Goal: Navigation & Orientation: Find specific page/section

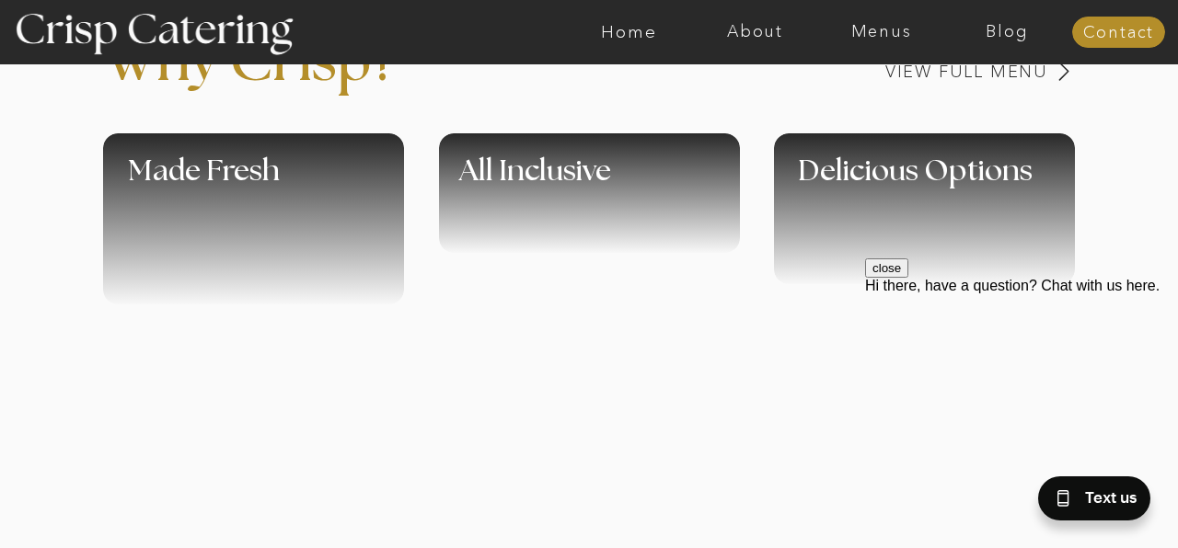
scroll to position [781, 0]
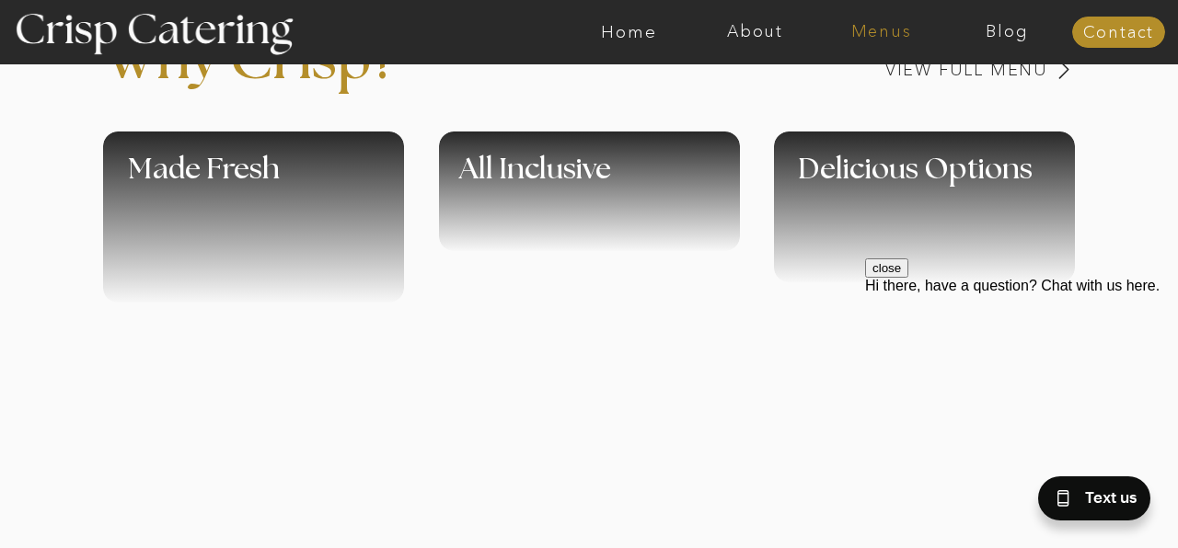
click at [872, 27] on nav "Menus" at bounding box center [881, 32] width 126 height 18
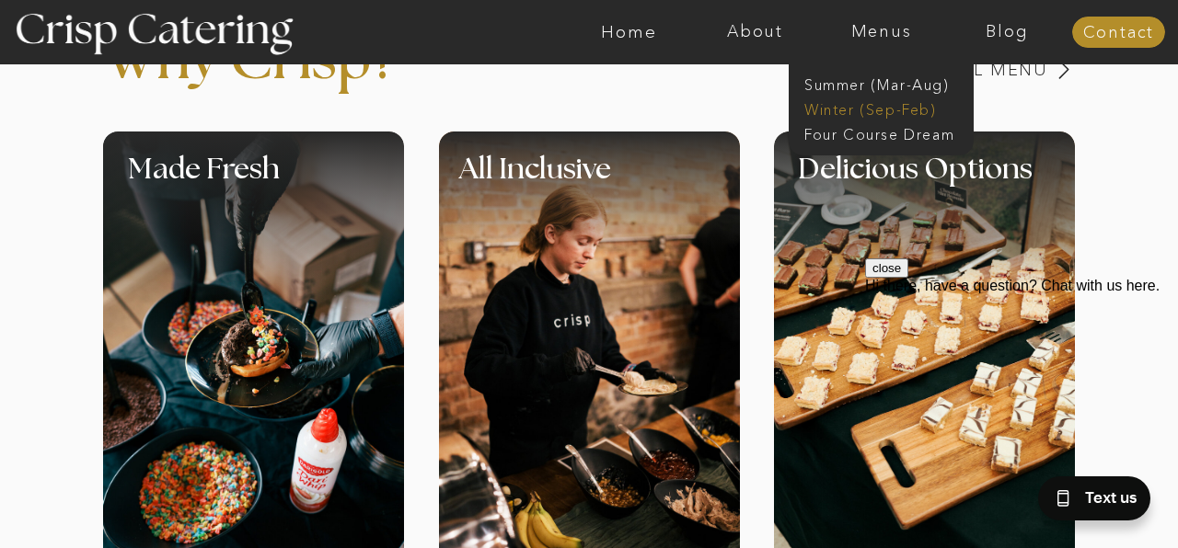
click at [845, 104] on nav "Winter (Sep-Feb)" at bounding box center [879, 107] width 151 height 17
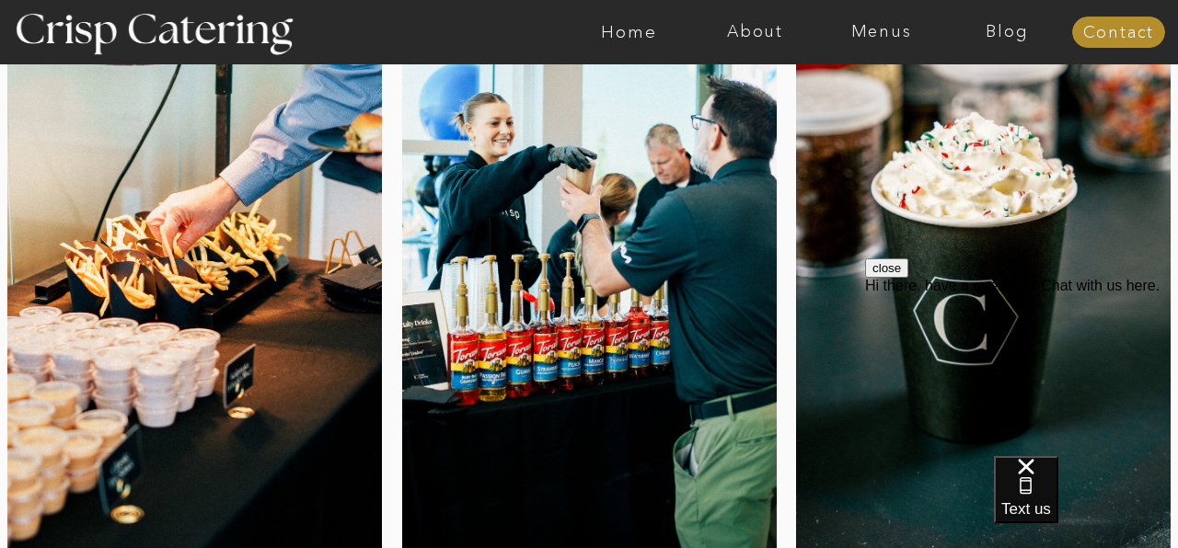
scroll to position [302, 0]
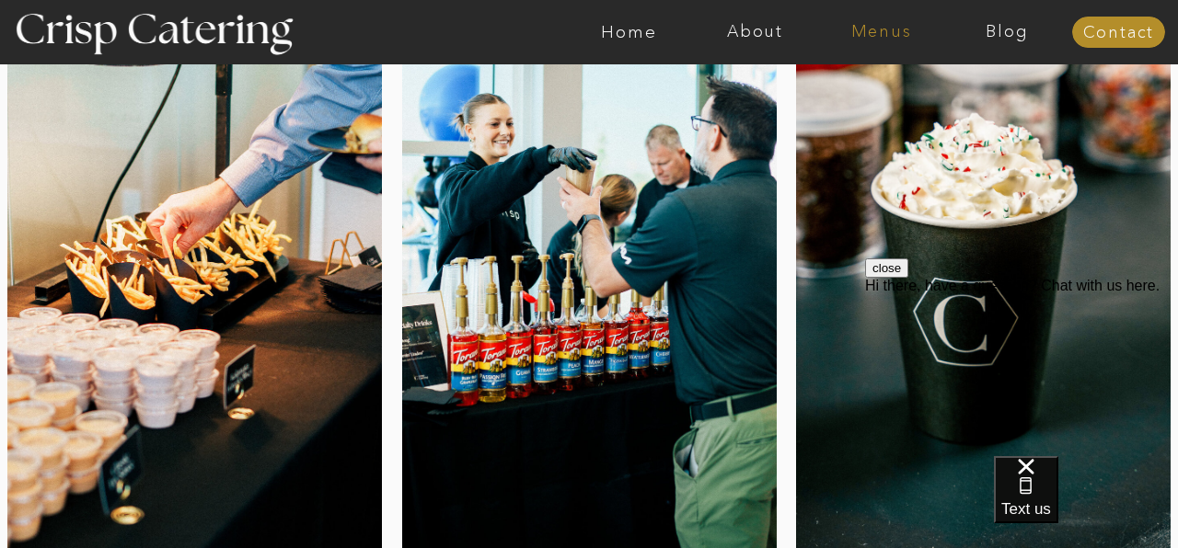
click at [884, 35] on nav "Menus" at bounding box center [881, 32] width 126 height 18
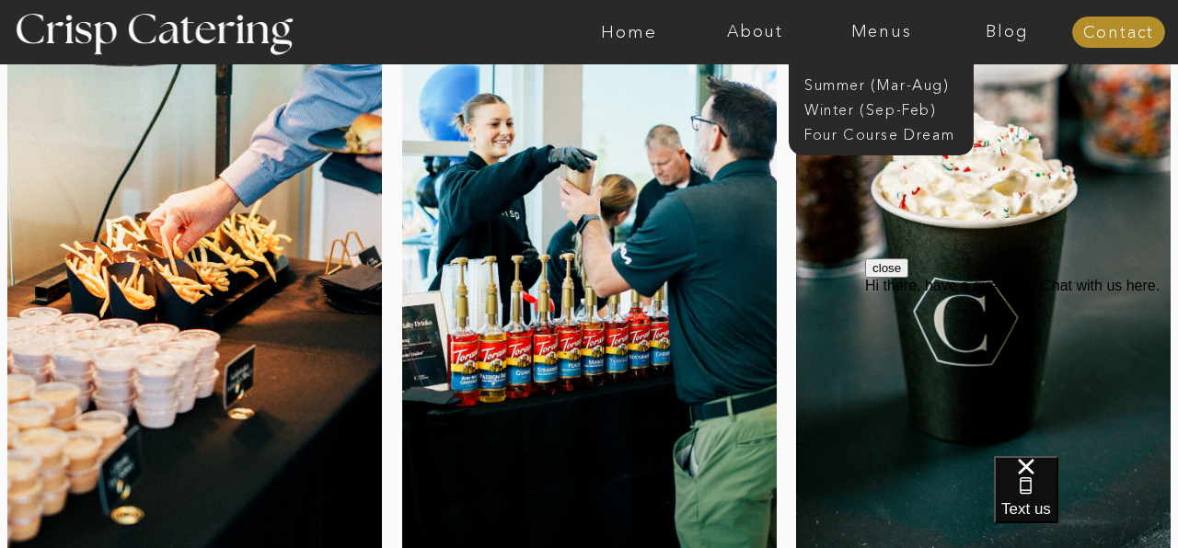
click at [721, 242] on div at bounding box center [589, 259] width 374 height 610
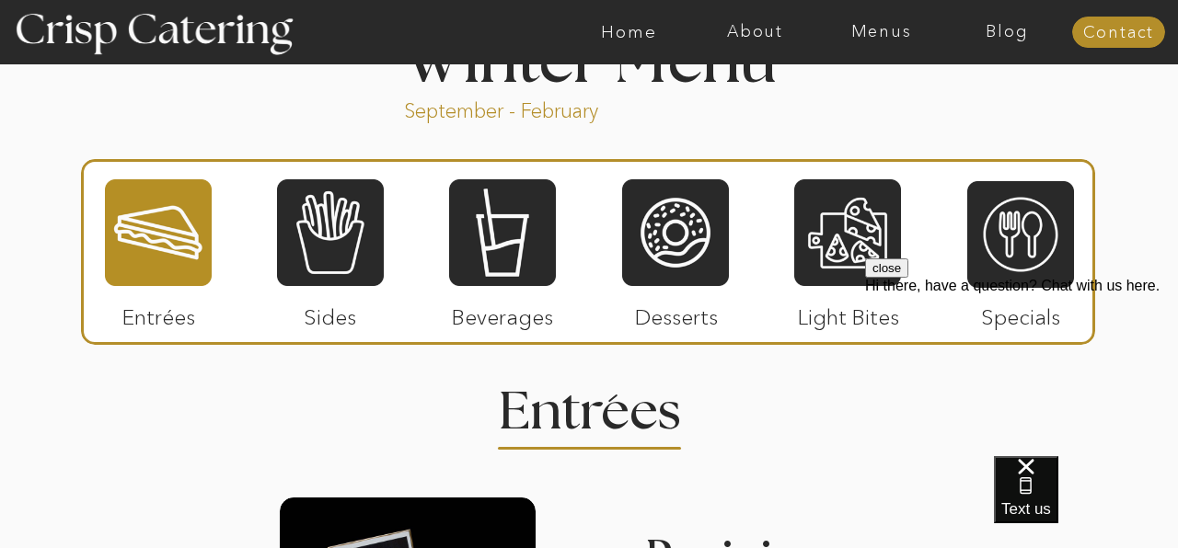
scroll to position [2064, 0]
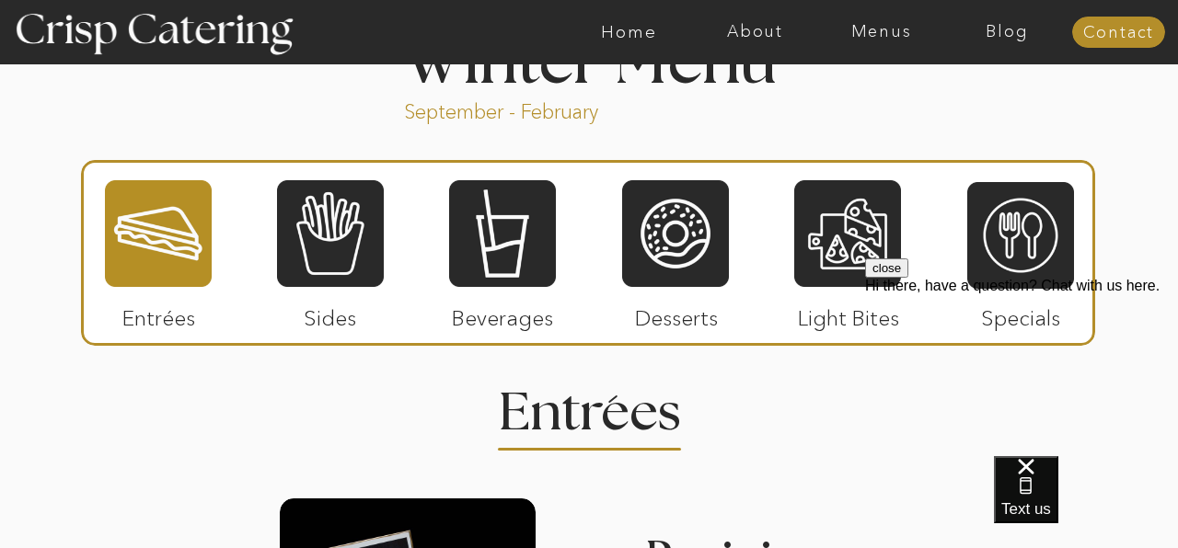
click at [679, 321] on p "Desserts" at bounding box center [676, 313] width 122 height 53
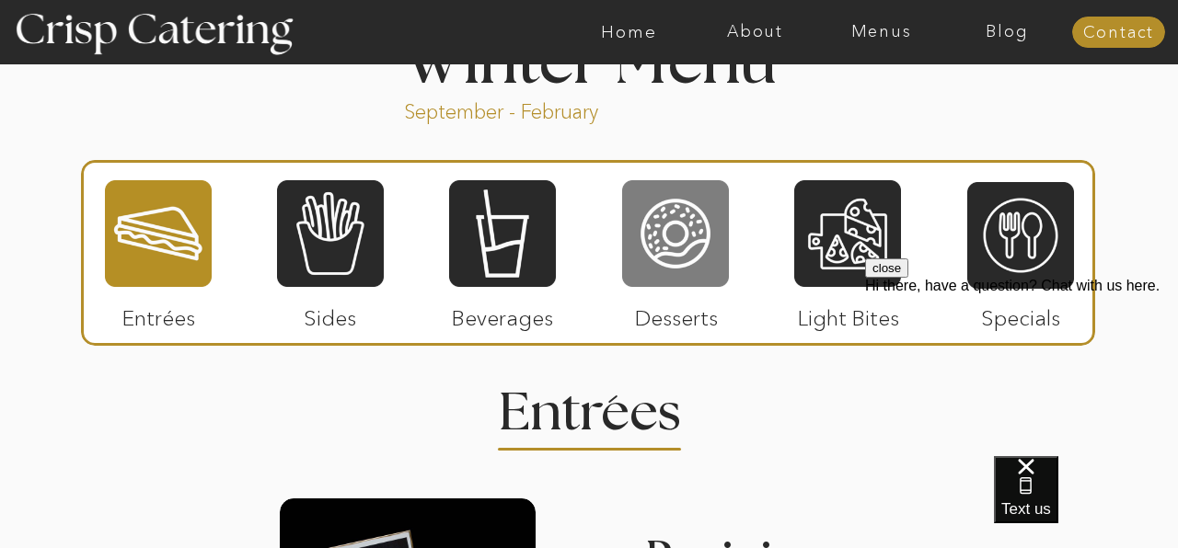
click at [682, 270] on div at bounding box center [675, 233] width 107 height 110
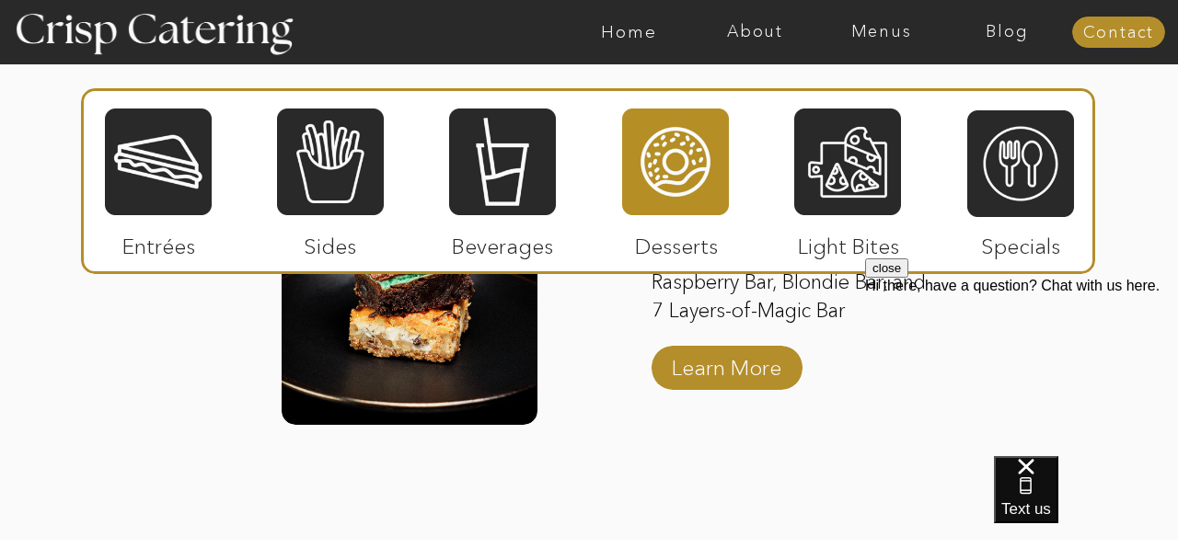
scroll to position [3185, 0]
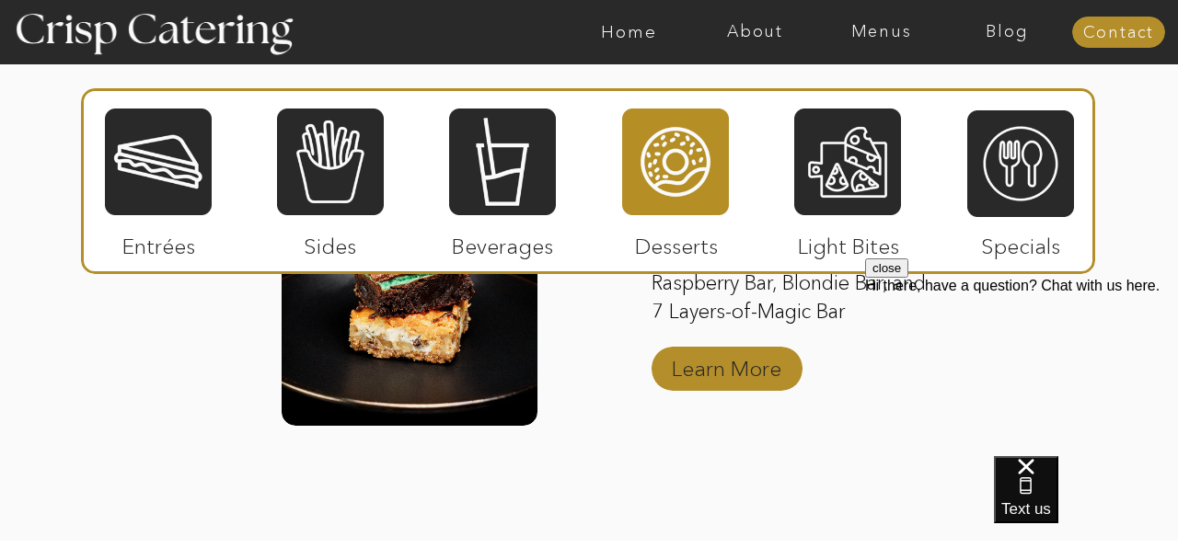
click at [753, 361] on p "Learn More" at bounding box center [726, 364] width 122 height 53
